Goal: Check status: Check status

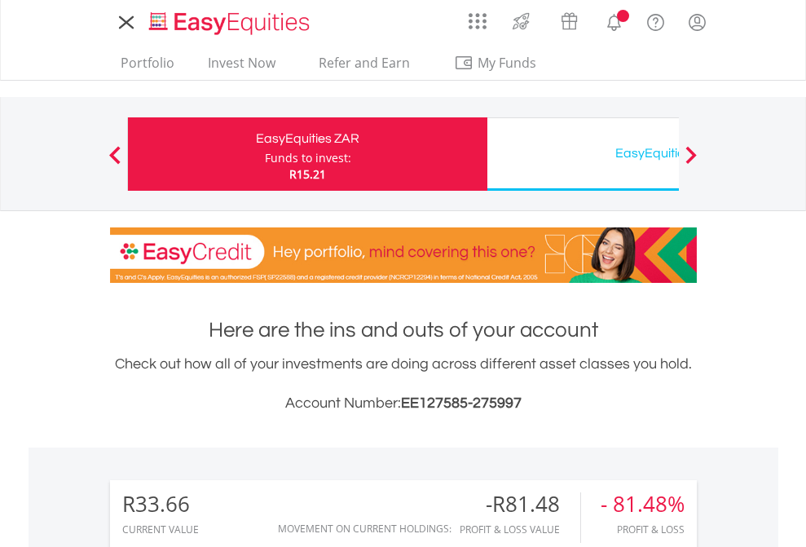
scroll to position [156, 256]
click at [265, 154] on div "Funds to invest:" at bounding box center [308, 158] width 86 height 16
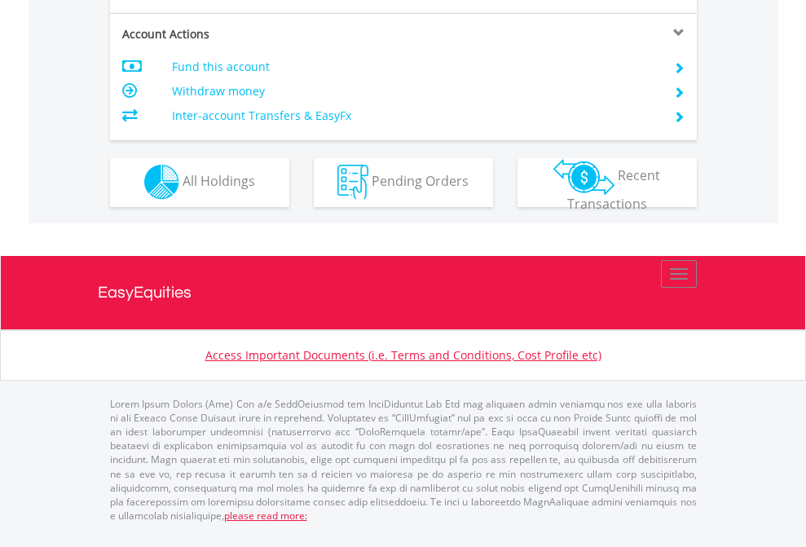
scroll to position [1524, 0]
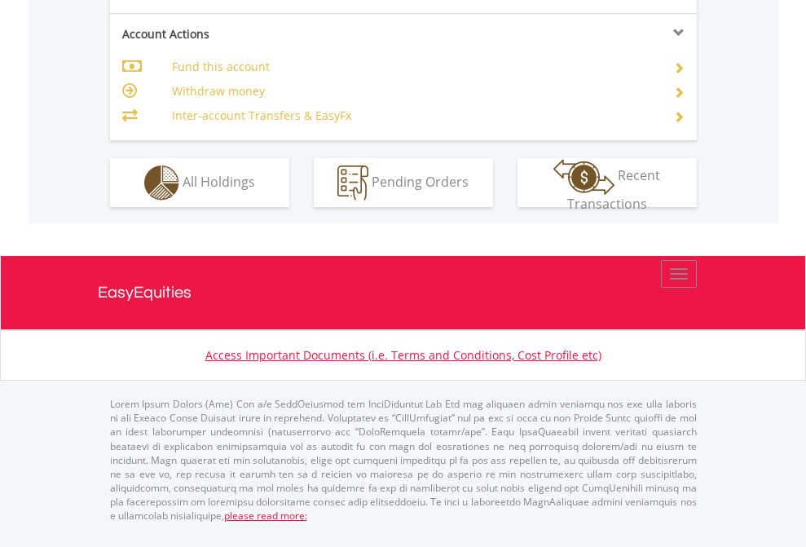
scroll to position [1530, 0]
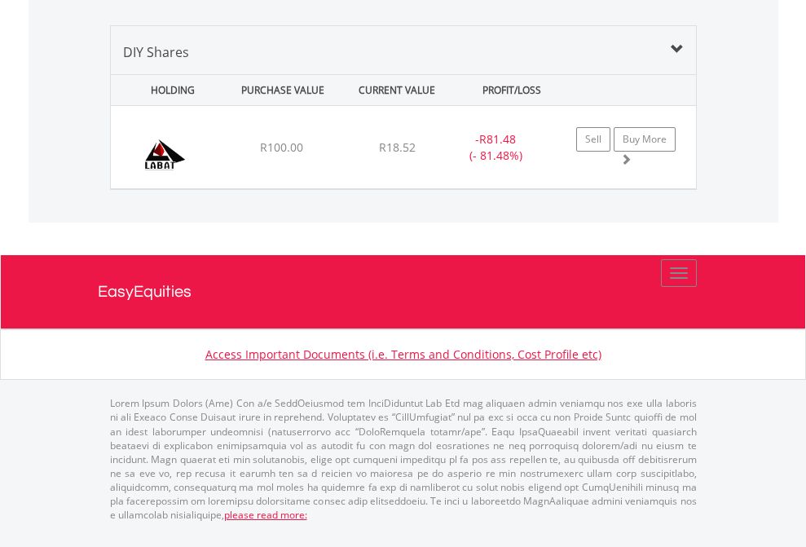
scroll to position [156, 256]
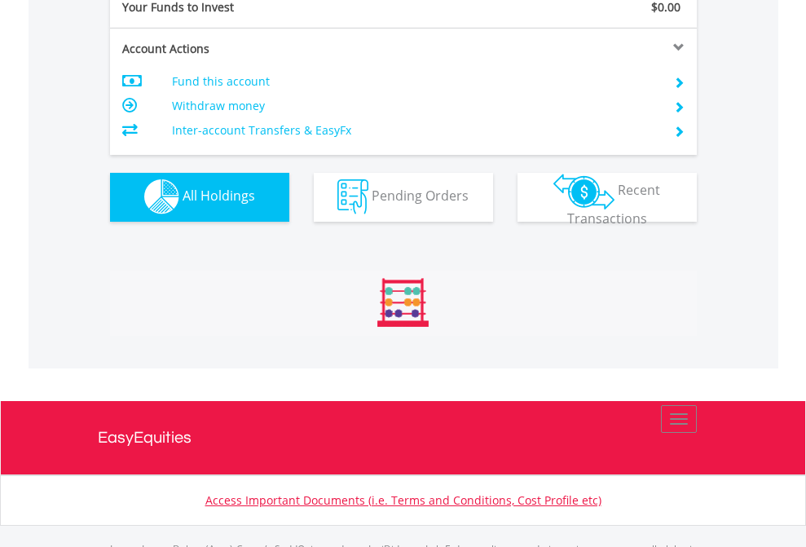
scroll to position [1614, 0]
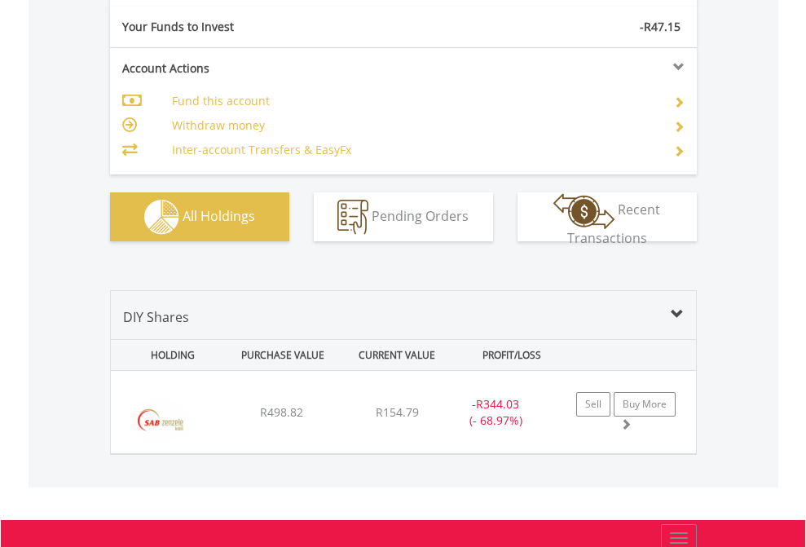
scroll to position [1813, 0]
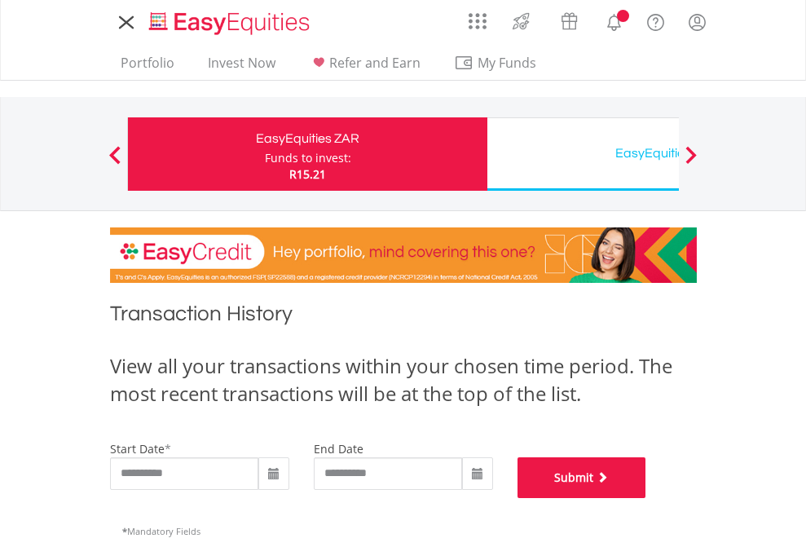
click at [646, 498] on button "Submit" at bounding box center [582, 477] width 129 height 41
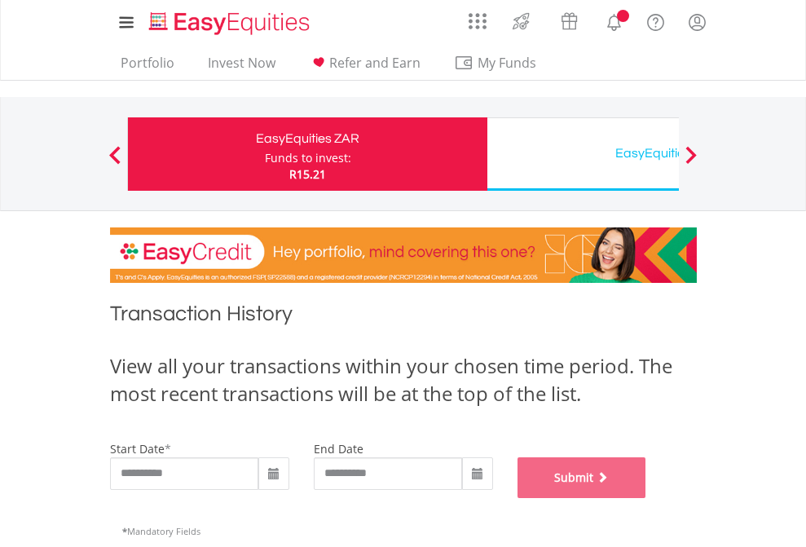
scroll to position [661, 0]
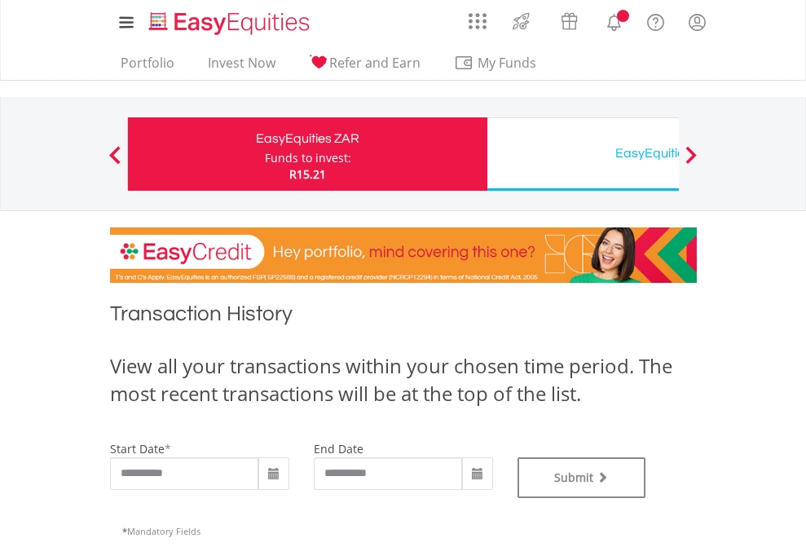
click at [583, 154] on div "EasyEquities USD" at bounding box center [667, 153] width 340 height 23
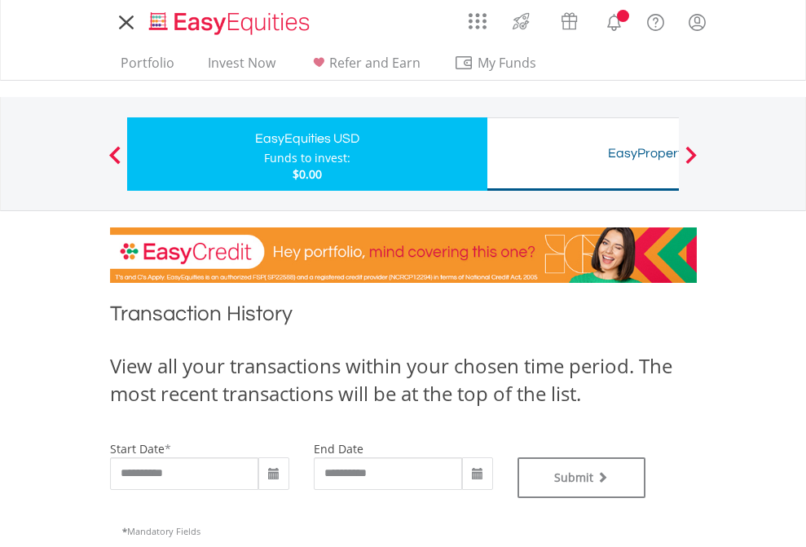
type input "**********"
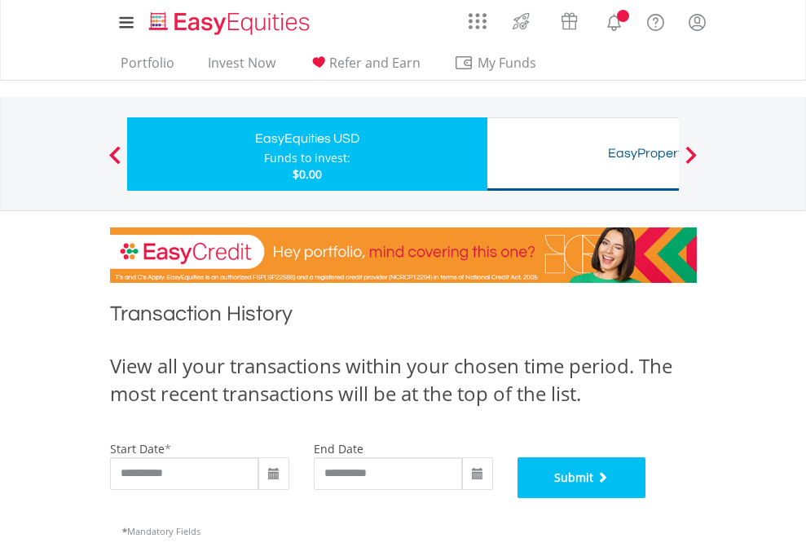
click at [646, 498] on button "Submit" at bounding box center [582, 477] width 129 height 41
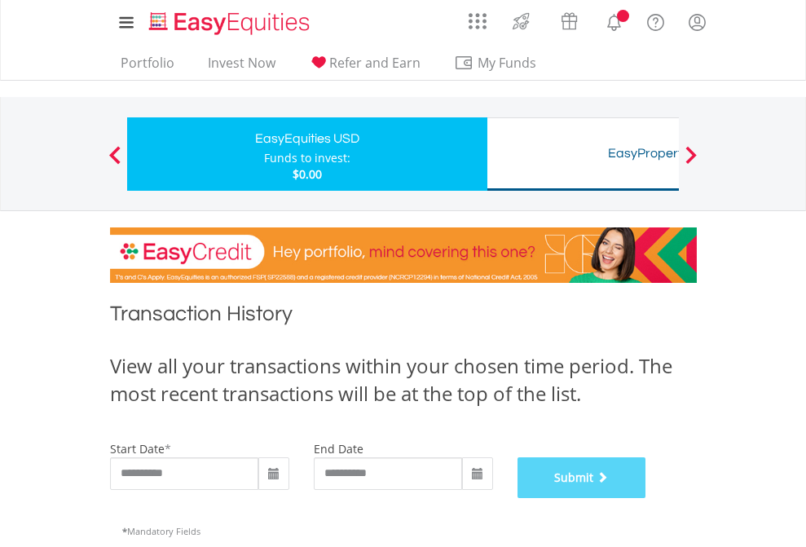
scroll to position [661, 0]
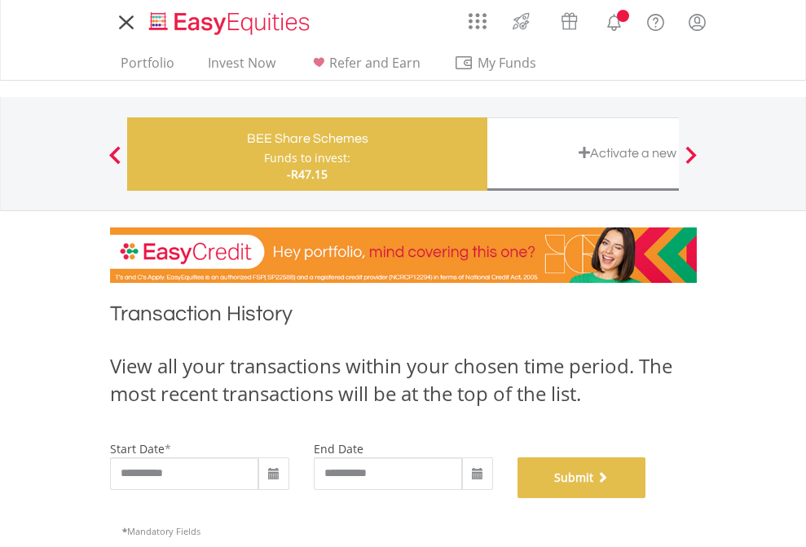
click at [646, 498] on button "Submit" at bounding box center [582, 477] width 129 height 41
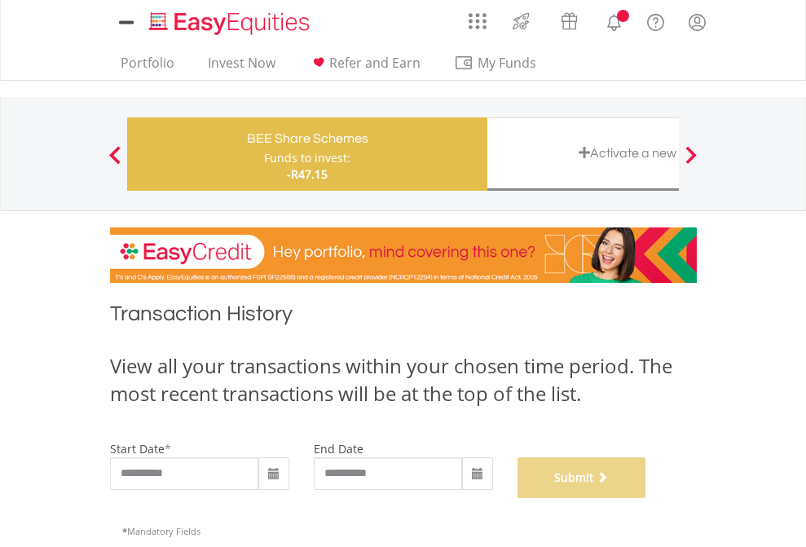
scroll to position [661, 0]
